Goal: Check status: Check status

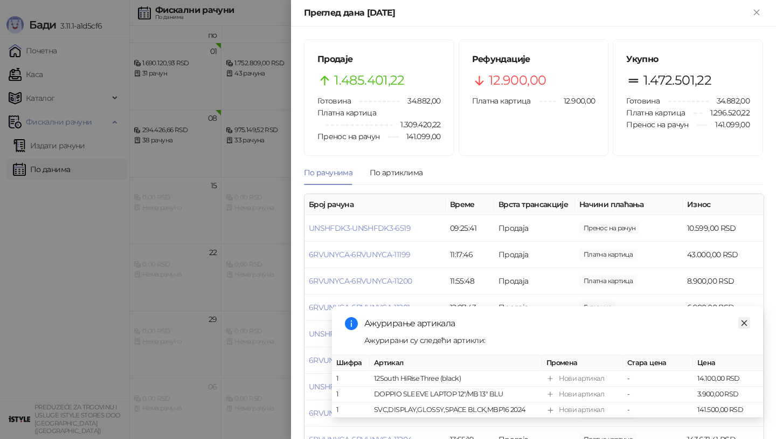
click at [746, 324] on icon "close" at bounding box center [744, 322] width 6 height 6
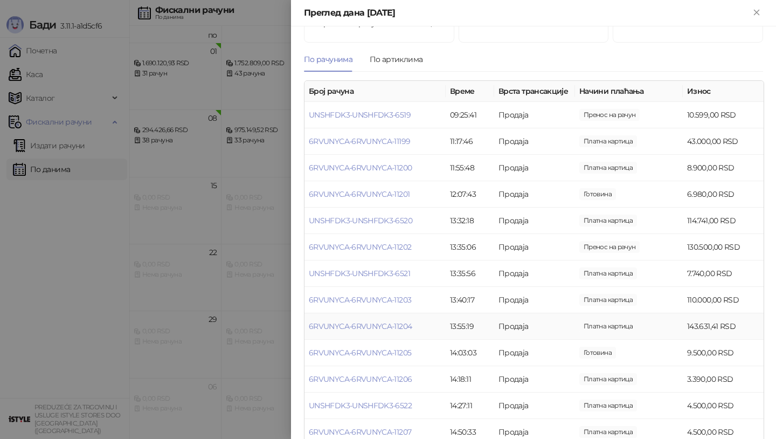
scroll to position [114, 0]
click at [370, 241] on link "6RVUNYCA-6RVUNYCA-11202" at bounding box center [360, 246] width 102 height 10
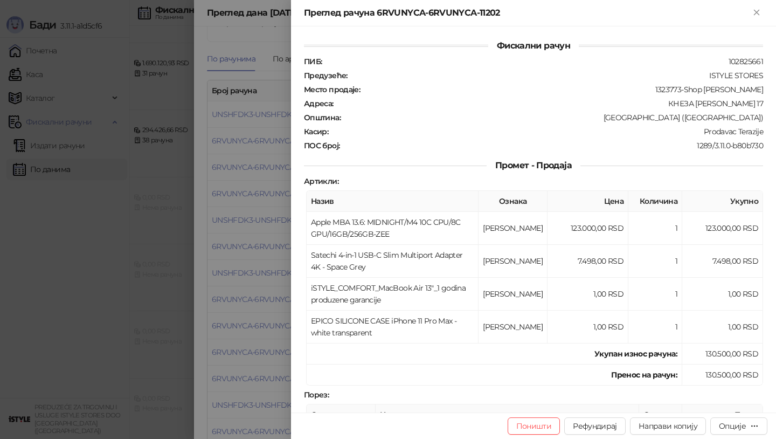
click at [246, 235] on div at bounding box center [388, 219] width 776 height 439
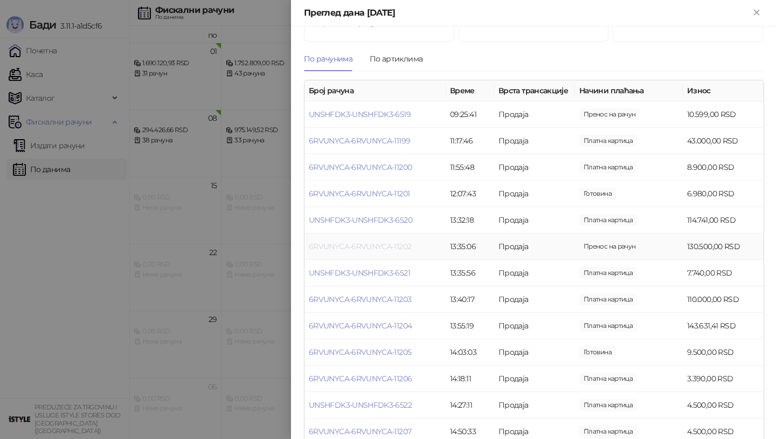
click at [344, 241] on link "6RVUNYCA-6RVUNYCA-11202" at bounding box center [360, 246] width 102 height 10
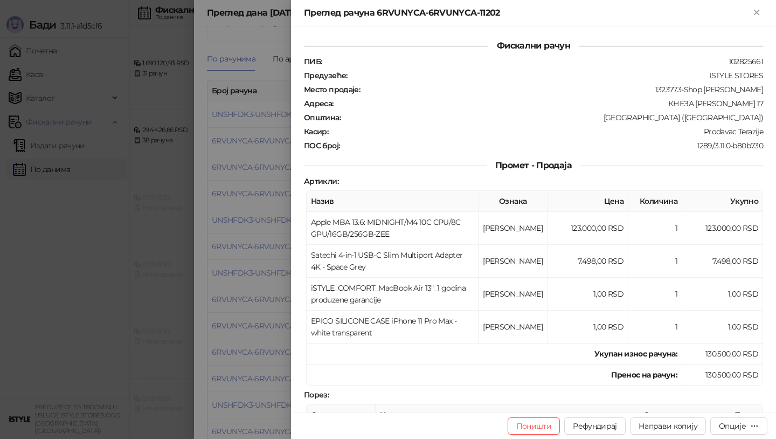
click at [248, 246] on div at bounding box center [388, 219] width 776 height 439
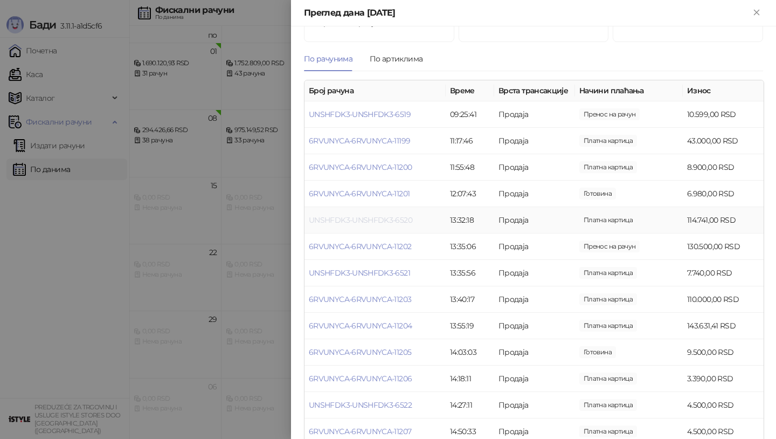
click at [377, 215] on link "UNSHFDK3-UNSHFDK3-6520" at bounding box center [360, 220] width 103 height 10
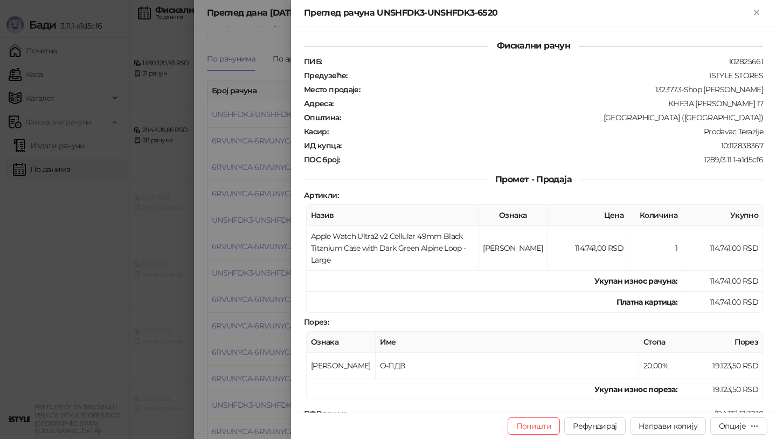
click at [259, 213] on div at bounding box center [388, 219] width 776 height 439
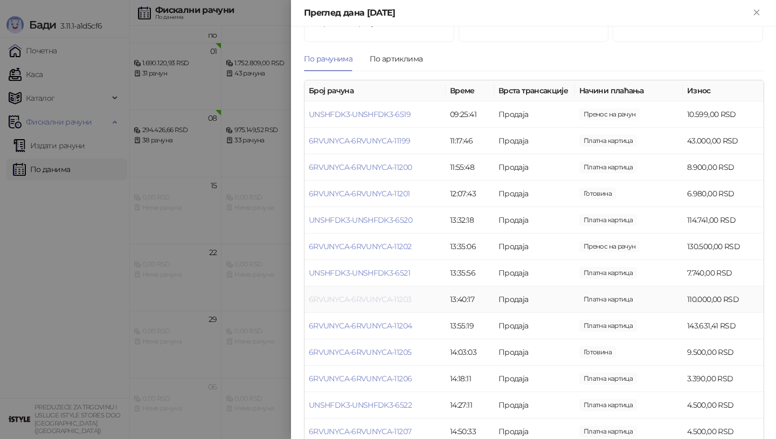
click at [401, 294] on link "6RVUNYCA-6RVUNYCA-11203" at bounding box center [360, 299] width 102 height 10
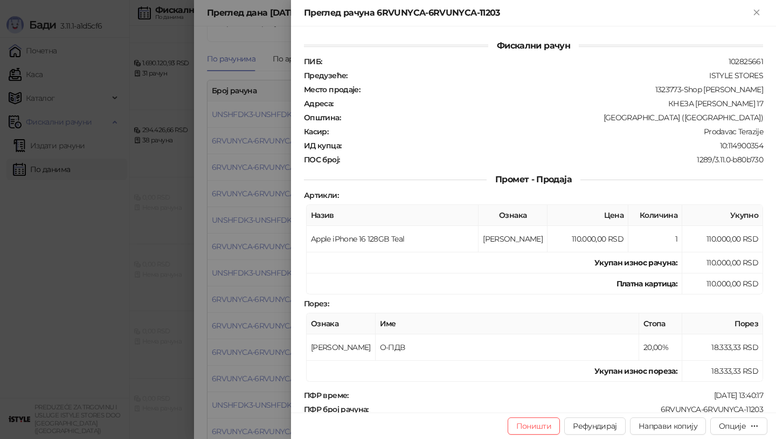
click at [259, 249] on div at bounding box center [388, 219] width 776 height 439
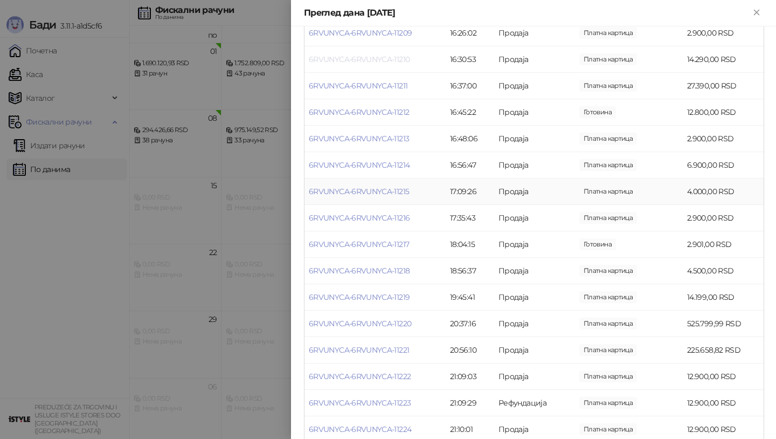
scroll to position [591, 0]
click at [361, 292] on link "6RVUNYCA-6RVUNYCA-11220" at bounding box center [360, 297] width 102 height 10
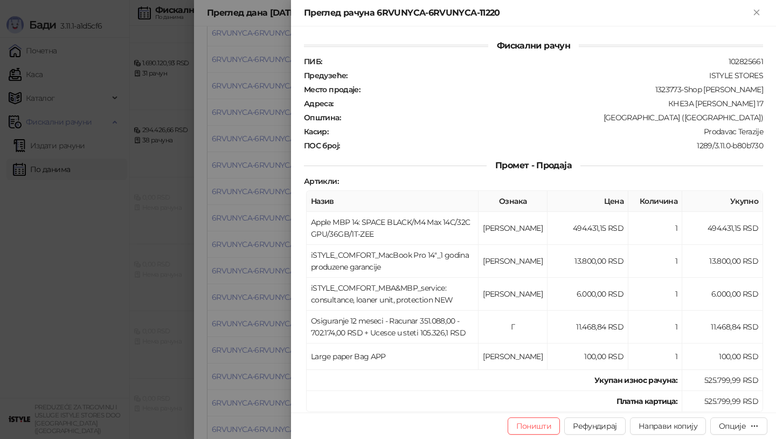
click at [256, 295] on div at bounding box center [388, 219] width 776 height 439
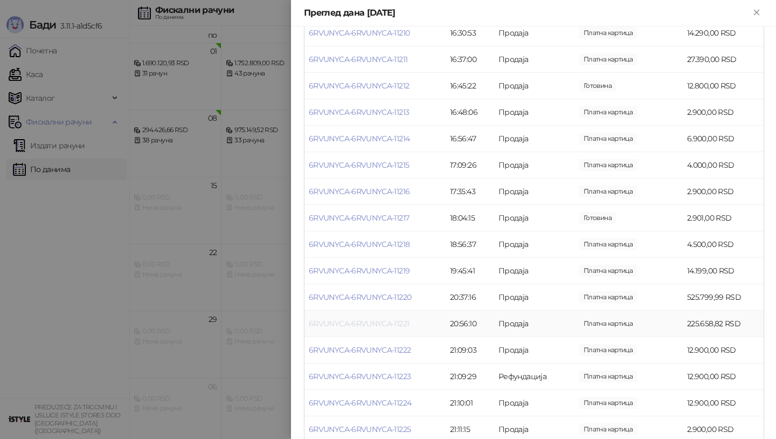
click at [367, 318] on link "6RVUNYCA-6RVUNYCA-11221" at bounding box center [359, 323] width 100 height 10
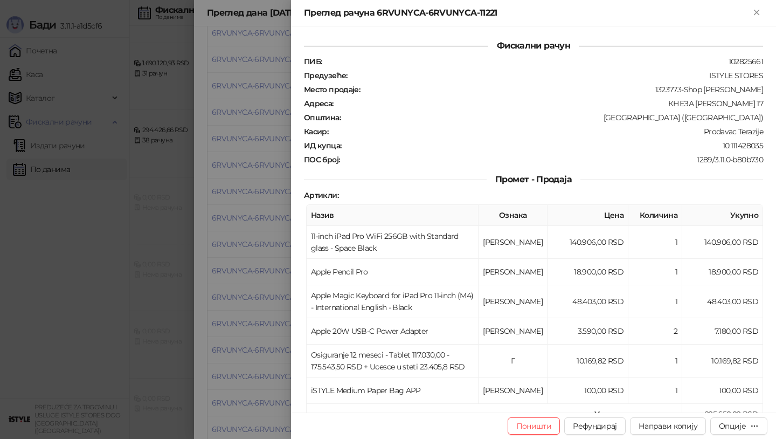
click at [274, 303] on div at bounding box center [388, 219] width 776 height 439
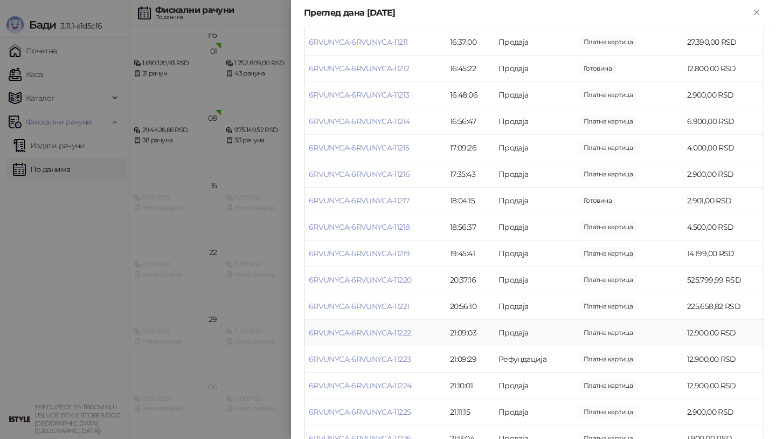
scroll to position [675, 0]
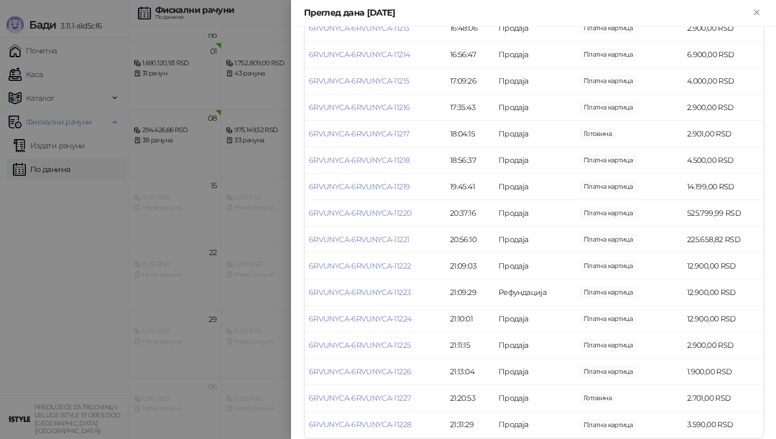
click at [193, 339] on div at bounding box center [388, 219] width 776 height 439
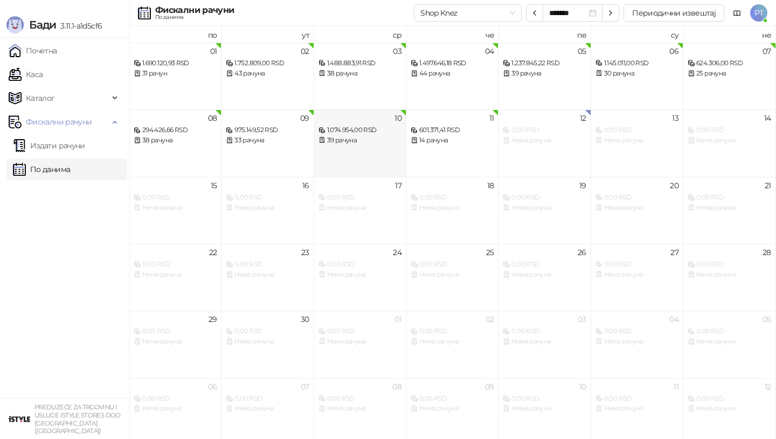
click at [363, 155] on div "10 1.074.954,00 RSD 39 рачуна" at bounding box center [360, 142] width 92 height 67
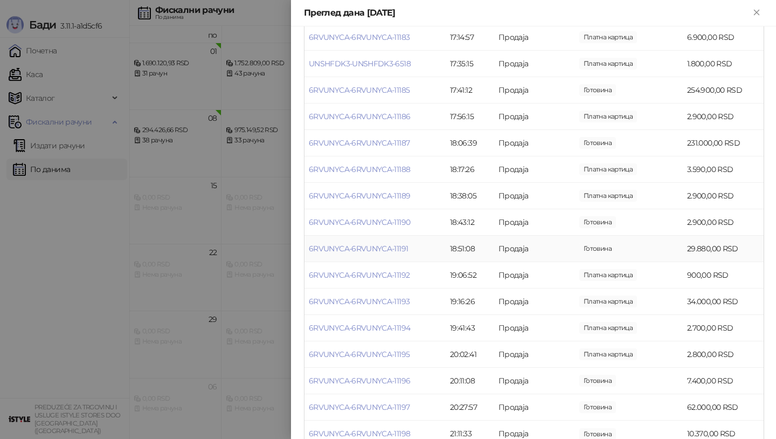
scroll to position [770, 0]
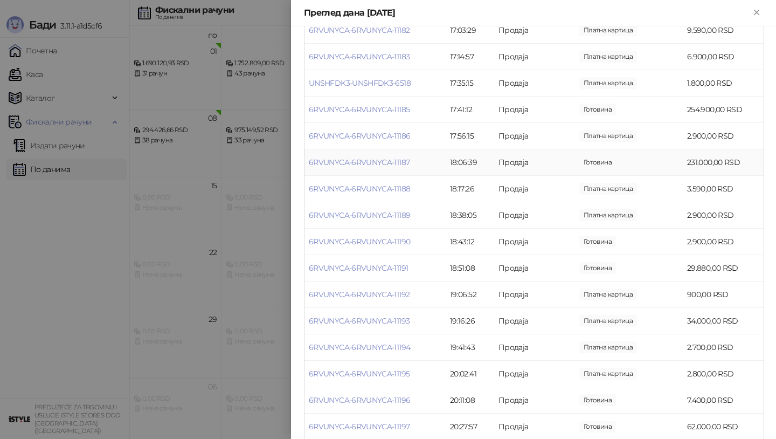
click at [369, 156] on td "6RVUNYCA-6RVUNYCA-11187" at bounding box center [374, 162] width 141 height 26
click at [363, 157] on link "6RVUNYCA-6RVUNYCA-11187" at bounding box center [359, 162] width 101 height 10
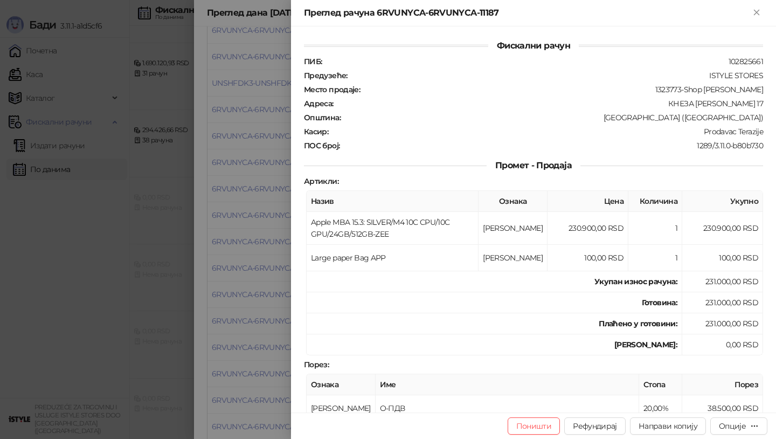
click at [162, 196] on div at bounding box center [388, 219] width 776 height 439
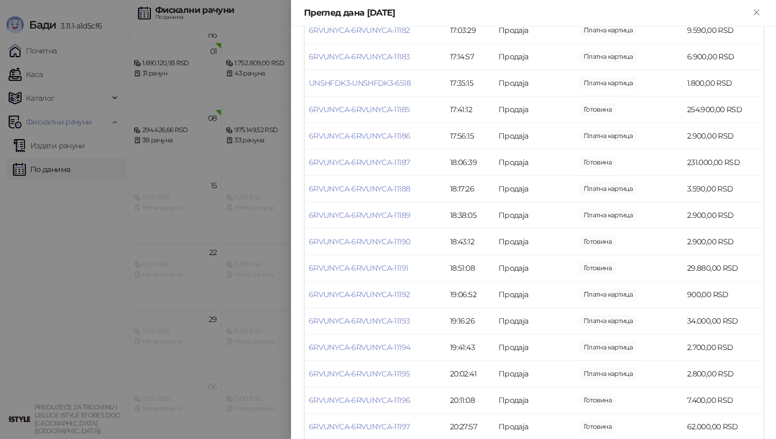
click at [163, 196] on div at bounding box center [388, 219] width 776 height 439
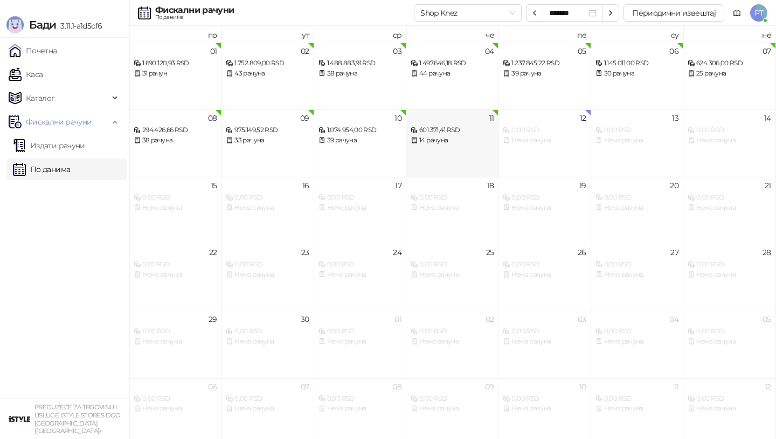
click at [425, 158] on div "11 601.371,41 RSD 14 рачуна" at bounding box center [452, 142] width 92 height 67
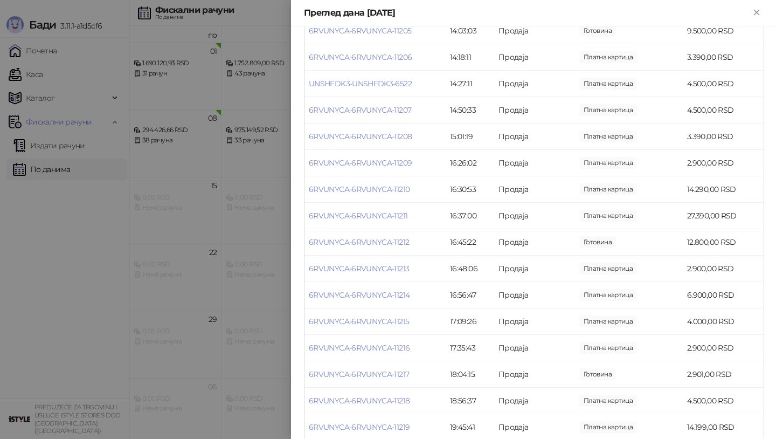
scroll to position [675, 0]
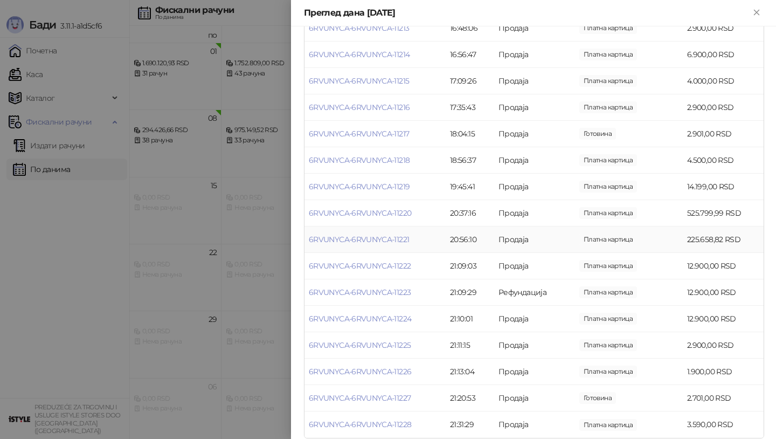
click at [354, 232] on td "6RVUNYCA-6RVUNYCA-11221" at bounding box center [374, 239] width 141 height 26
click at [361, 234] on link "6RVUNYCA-6RVUNYCA-11221" at bounding box center [359, 239] width 100 height 10
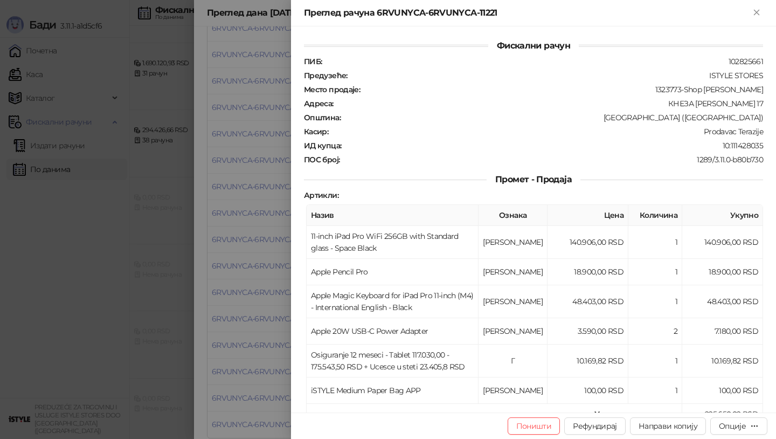
click at [124, 368] on div at bounding box center [388, 219] width 776 height 439
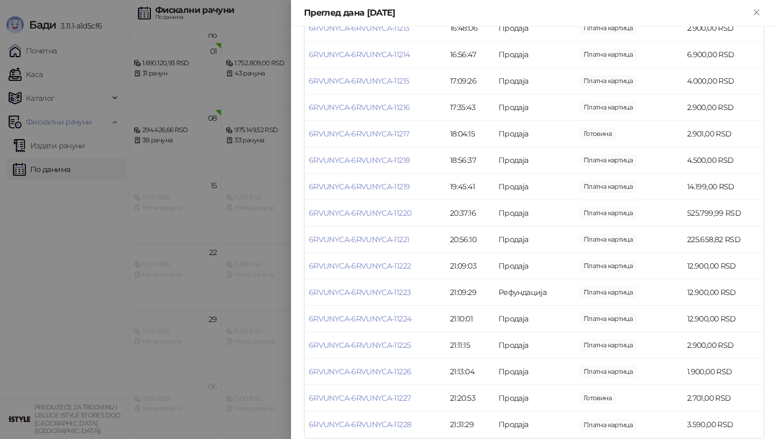
click at [207, 399] on div at bounding box center [388, 219] width 776 height 439
